Goal: Find specific page/section: Find specific page/section

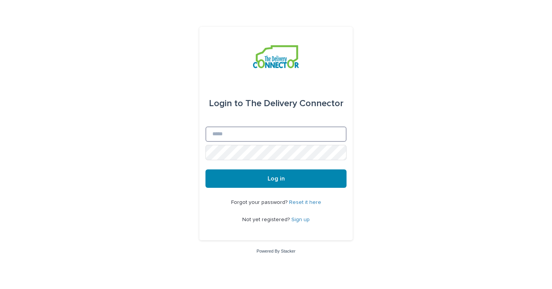
click at [237, 131] on input "Email" at bounding box center [275, 133] width 141 height 15
type input "**********"
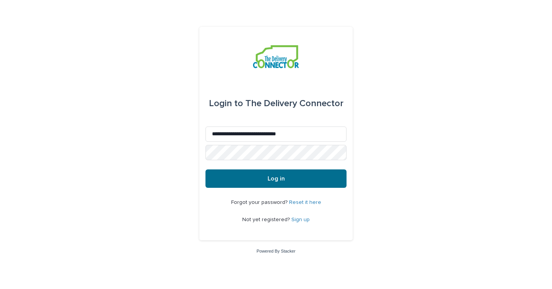
click at [267, 174] on button "Log in" at bounding box center [275, 178] width 141 height 18
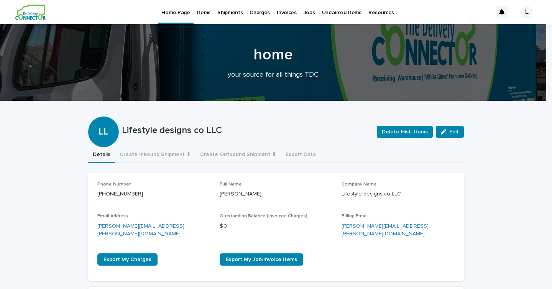
click at [197, 14] on p "Items" at bounding box center [203, 8] width 13 height 16
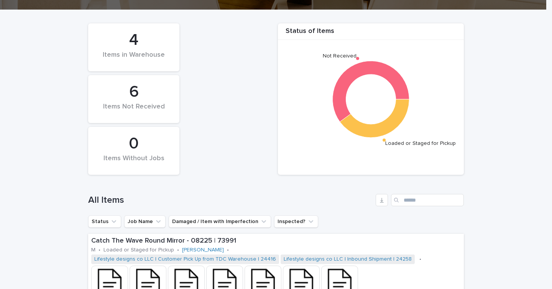
scroll to position [156, 0]
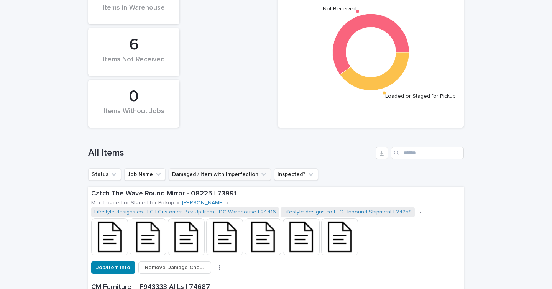
click at [224, 171] on button "Damaged / Item with Imperfection" at bounding box center [220, 174] width 102 height 12
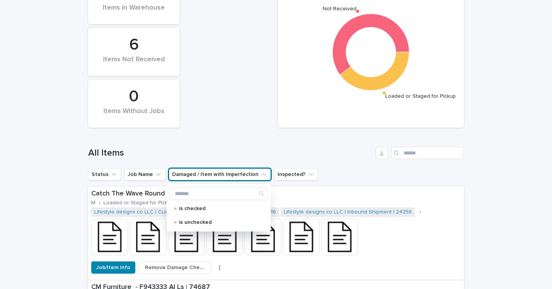
click at [227, 150] on h1 "All Items" at bounding box center [230, 152] width 284 height 11
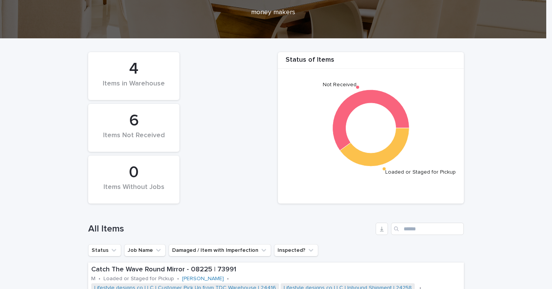
scroll to position [15, 0]
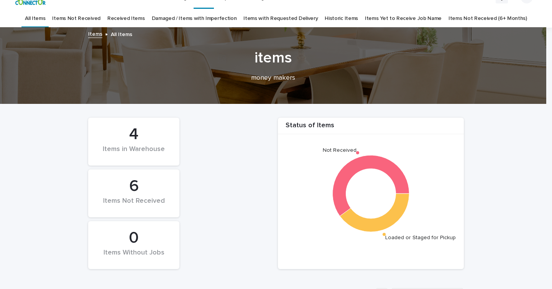
click at [138, 149] on div "Items in Warehouse" at bounding box center [133, 153] width 65 height 16
click at [128, 125] on div "4" at bounding box center [133, 134] width 65 height 19
click at [198, 17] on link "Damaged / Items with Imperfection" at bounding box center [194, 19] width 85 height 18
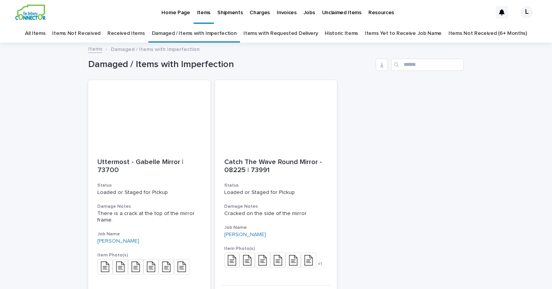
click at [125, 34] on link "Received Items" at bounding box center [126, 34] width 38 height 18
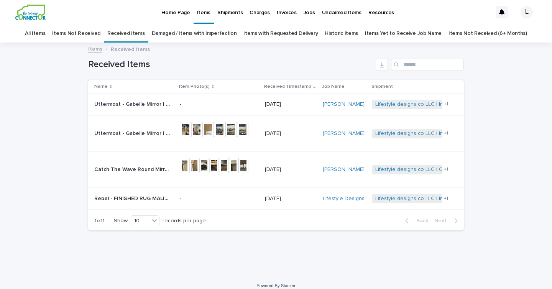
click at [224, 11] on p "Shipments" at bounding box center [229, 8] width 25 height 16
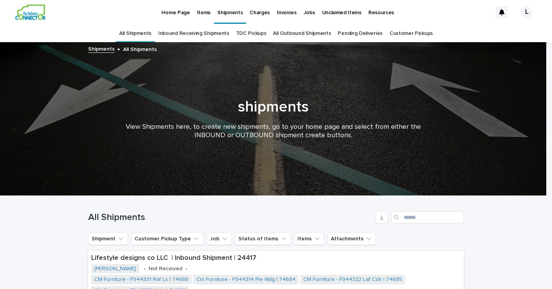
click at [203, 13] on p "Items" at bounding box center [203, 8] width 13 height 16
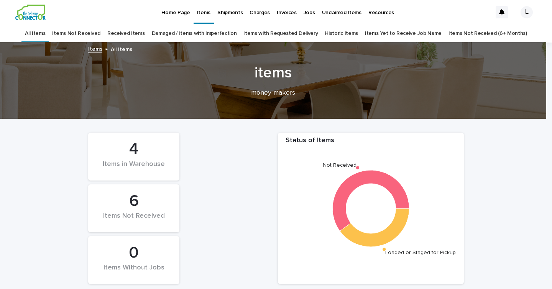
click at [181, 10] on p "Home Page" at bounding box center [175, 8] width 28 height 16
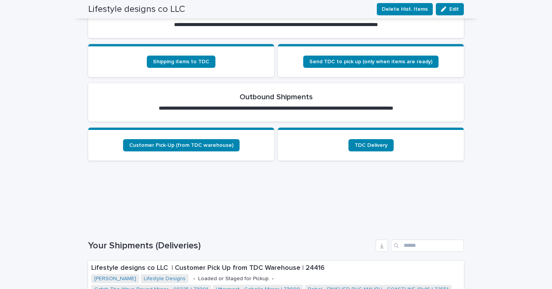
scroll to position [434, 0]
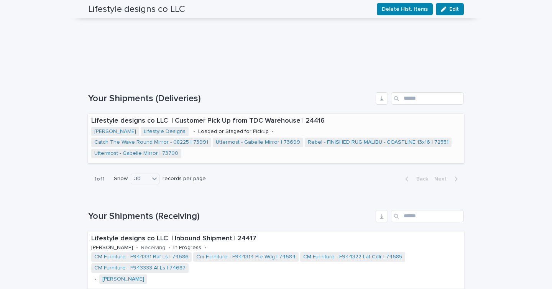
click at [223, 117] on p "Lifestyle designs co LLC | Customer Pick Up from TDC Warehouse | 24416" at bounding box center [275, 121] width 369 height 8
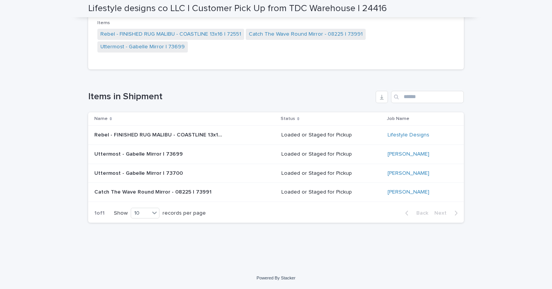
scroll to position [168, 0]
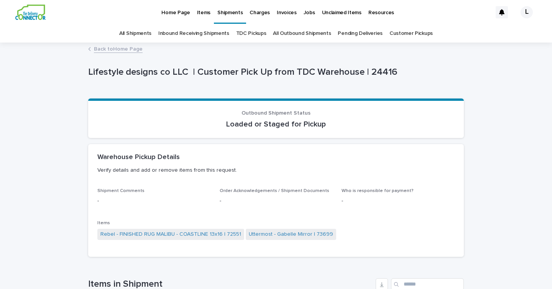
click at [206, 9] on p "Items" at bounding box center [203, 8] width 13 height 16
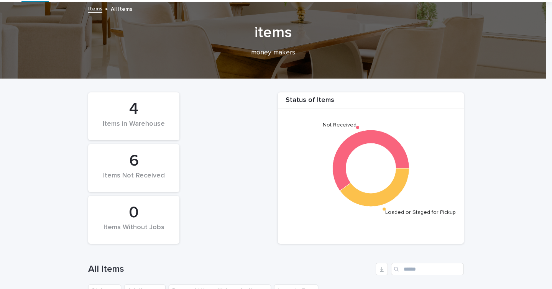
scroll to position [41, 0]
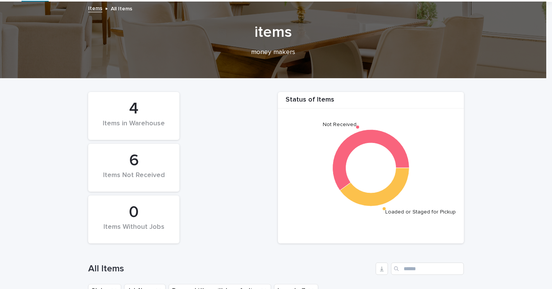
click at [129, 160] on div "6" at bounding box center [133, 160] width 65 height 19
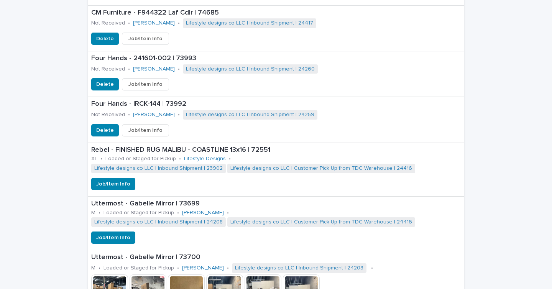
scroll to position [593, 0]
